Goal: Information Seeking & Learning: Check status

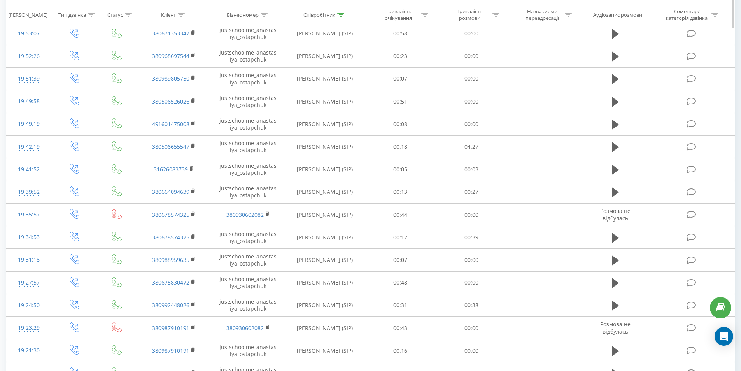
click at [343, 11] on th "Співробітник" at bounding box center [325, 14] width 80 height 29
click at [343, 13] on icon at bounding box center [340, 14] width 7 height 4
click at [320, 73] on input "[PERSON_NAME]" at bounding box center [325, 70] width 69 height 14
type input "Рошак"
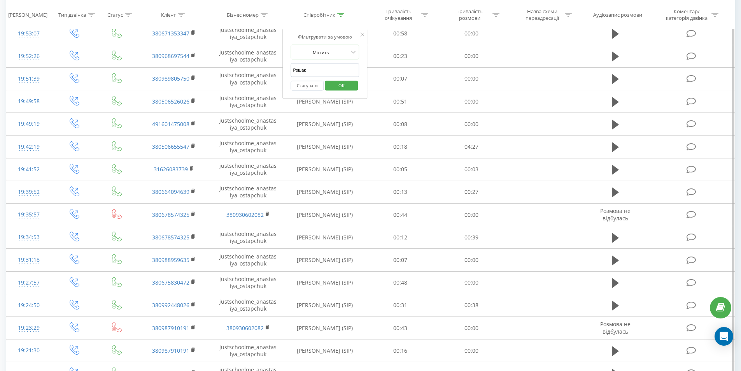
click button "OK" at bounding box center [341, 86] width 33 height 10
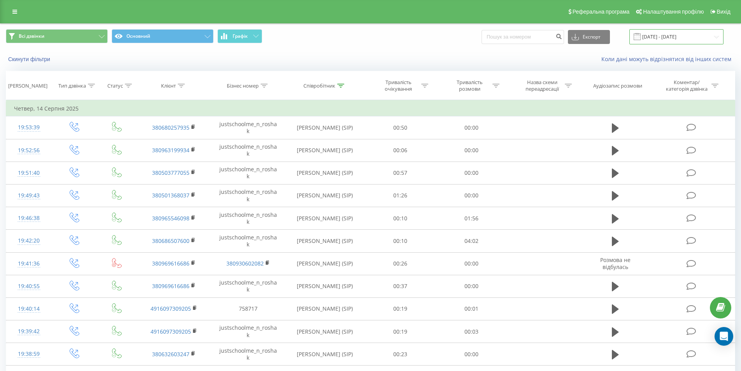
click at [659, 30] on input "[DATE] - [DATE]" at bounding box center [677, 36] width 94 height 15
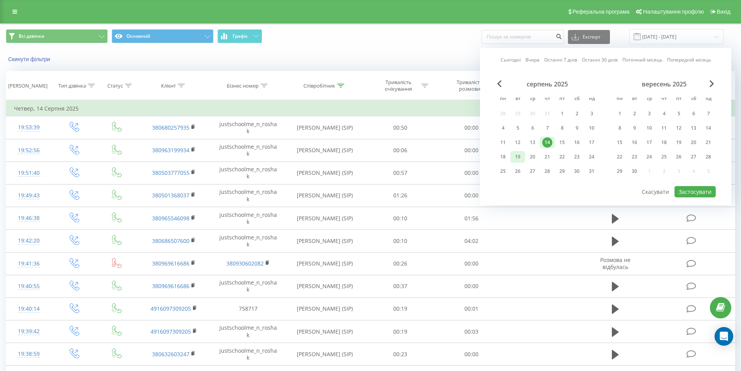
click at [522, 159] on div "19" at bounding box center [518, 157] width 10 height 10
click at [506, 156] on div "18" at bounding box center [503, 157] width 10 height 10
click at [700, 194] on button "Застосувати" at bounding box center [695, 191] width 41 height 11
type input "[DATE] - [DATE]"
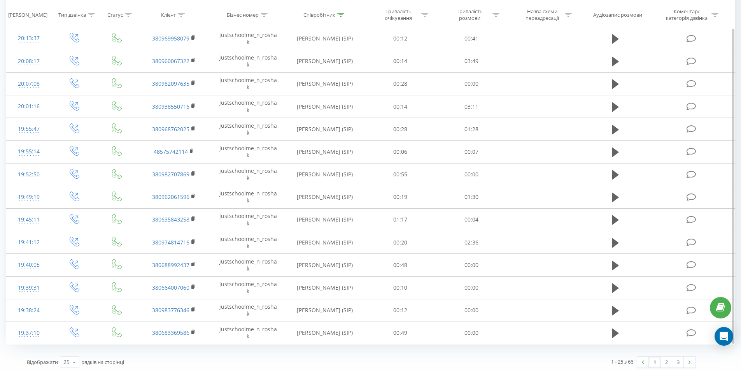
scroll to position [341, 0]
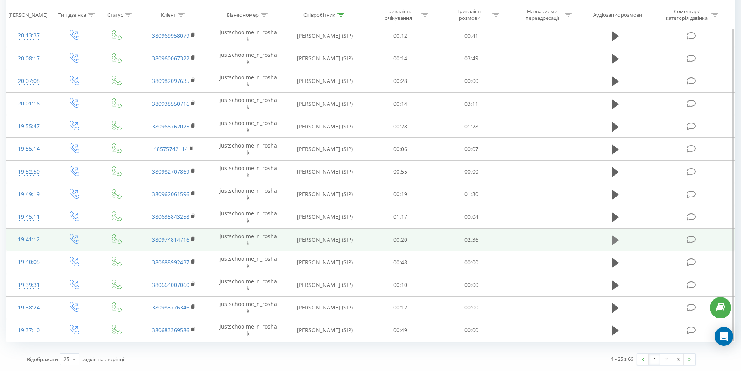
click at [615, 242] on icon at bounding box center [615, 239] width 7 height 9
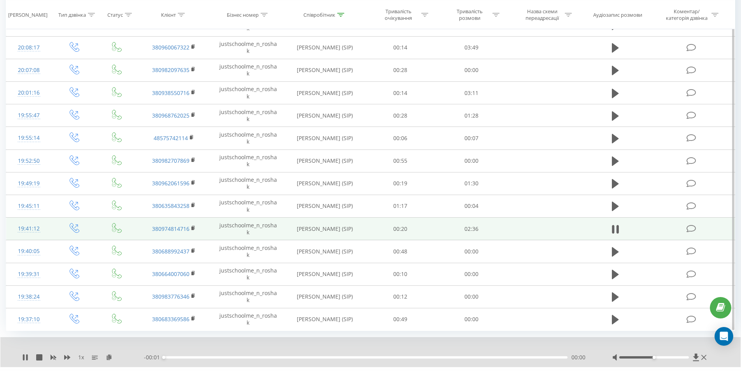
scroll to position [371, 0]
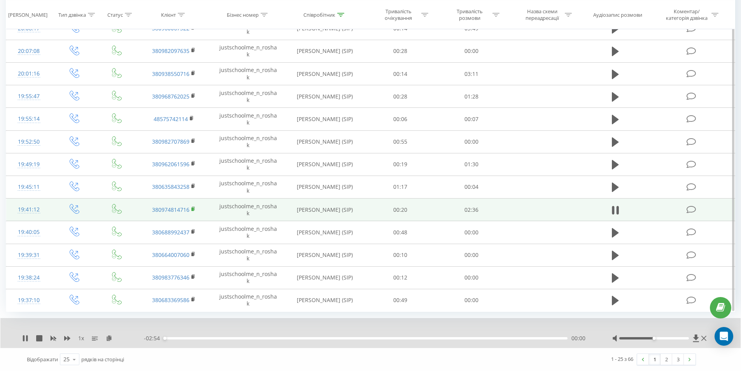
click at [193, 210] on rect at bounding box center [193, 209] width 2 height 4
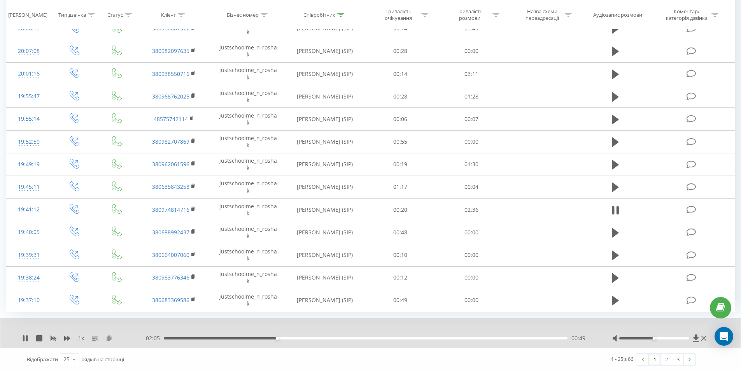
click at [107, 341] on icon at bounding box center [109, 337] width 7 height 5
